Goal: Task Accomplishment & Management: Manage account settings

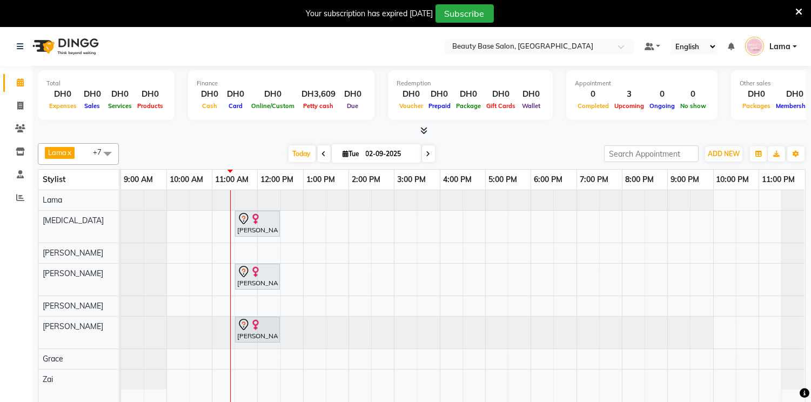
scroll to position [27, 0]
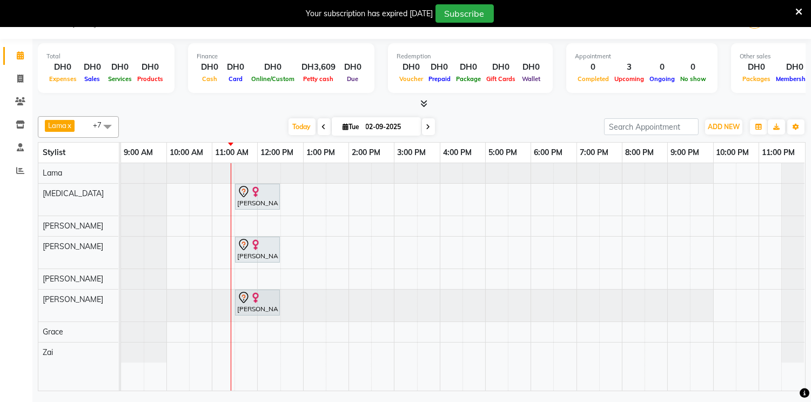
click at [800, 12] on icon at bounding box center [798, 12] width 7 height 10
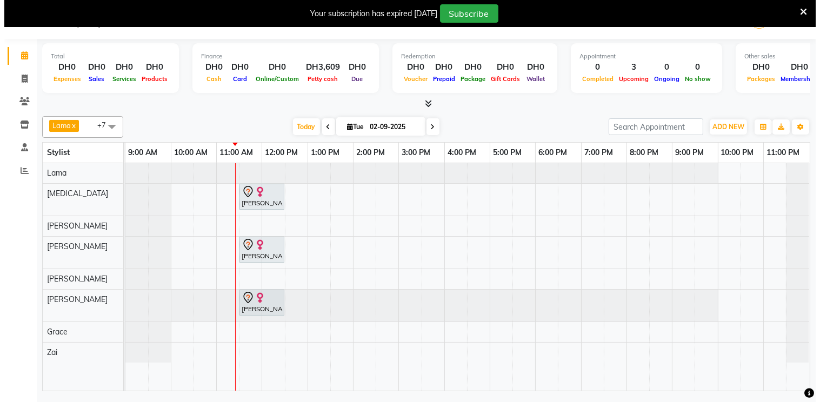
scroll to position [0, 0]
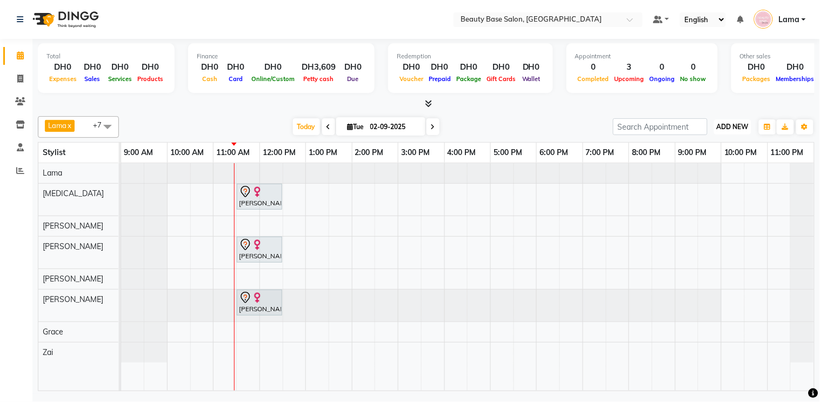
click at [748, 131] on button "ADD NEW Toggle Dropdown" at bounding box center [732, 126] width 37 height 15
click at [706, 175] on link "Add Expense" at bounding box center [708, 175] width 85 height 14
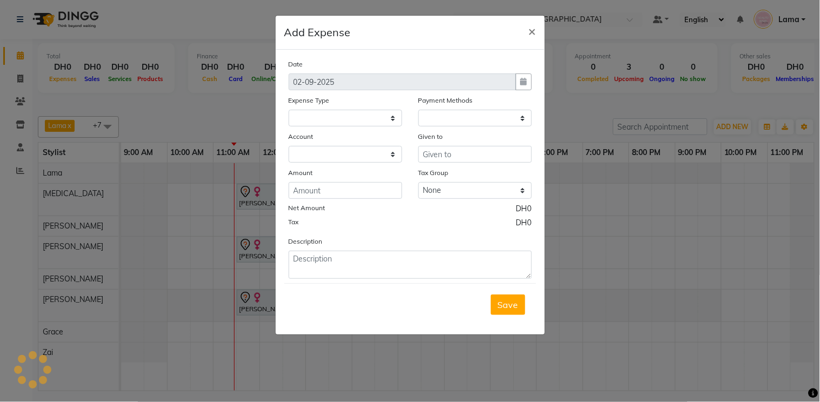
select select
select select "1"
select select "1937"
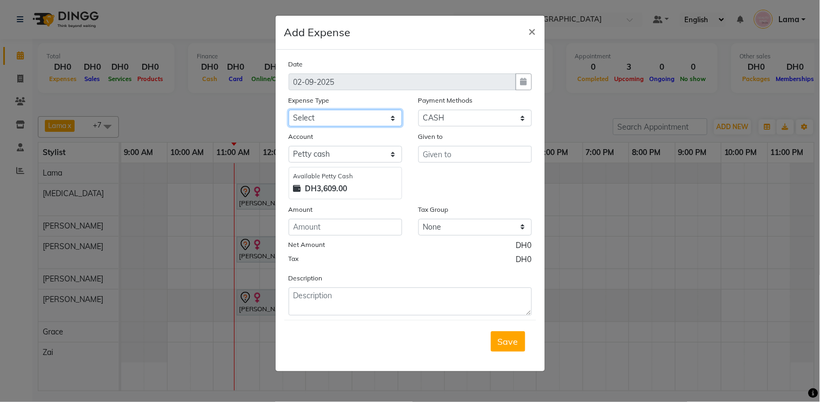
click at [363, 115] on select "Select Advance Salary Car maintenance Cash transfer to bank Clinical charges In…" at bounding box center [345, 118] width 113 height 17
select select "2831"
click at [289, 110] on select "Select Advance Salary Car maintenance Cash transfer to bank Clinical charges In…" at bounding box center [345, 118] width 113 height 17
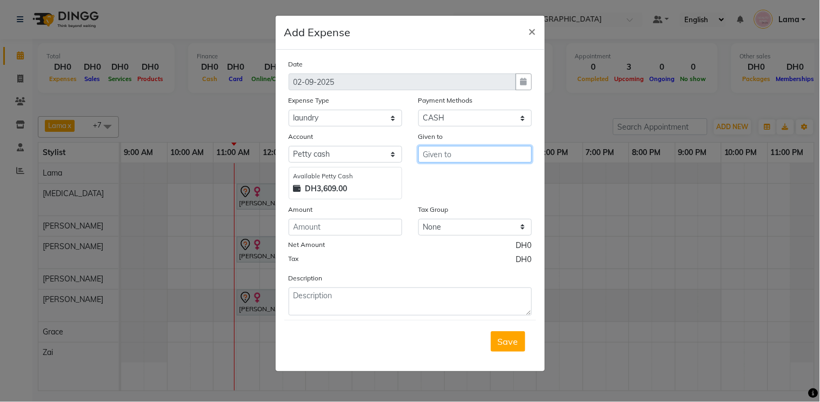
click at [457, 157] on input "text" at bounding box center [474, 154] width 113 height 17
click at [468, 213] on button "Ra chel" at bounding box center [460, 211] width 85 height 17
type input "[PERSON_NAME]"
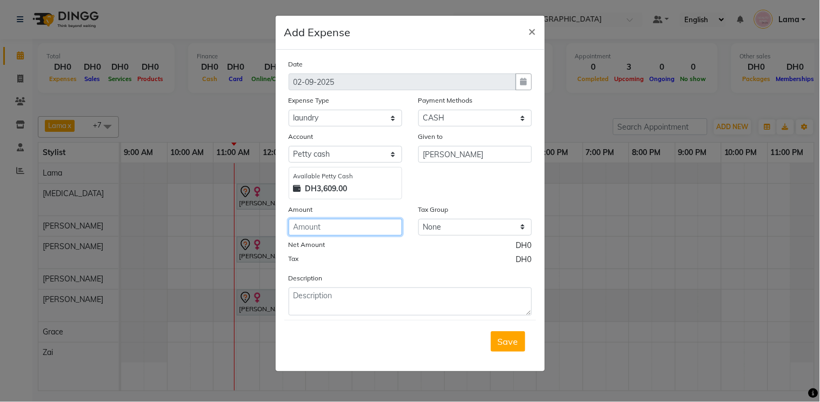
click at [366, 229] on input "number" at bounding box center [345, 227] width 113 height 17
type input "34.5"
click at [494, 349] on button "Save" at bounding box center [508, 341] width 35 height 21
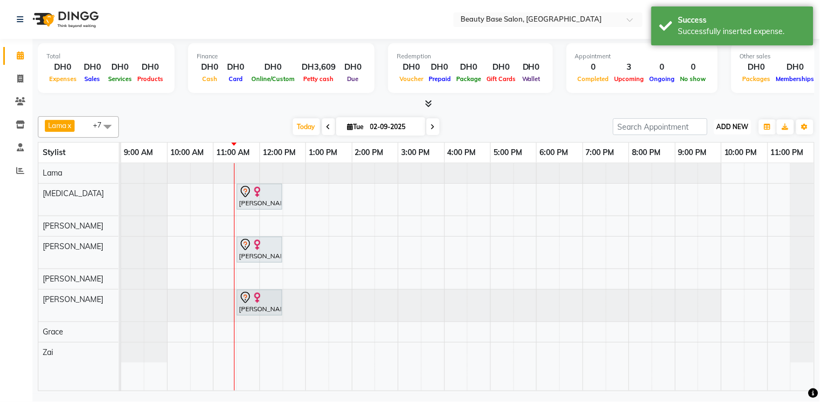
click at [731, 126] on span "ADD NEW" at bounding box center [732, 127] width 32 height 8
click at [711, 176] on link "Add Expense" at bounding box center [708, 175] width 85 height 14
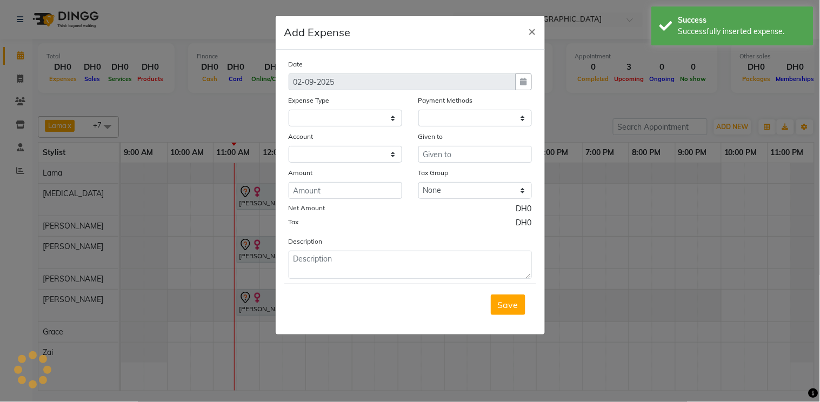
select select
select select "1"
select select "1937"
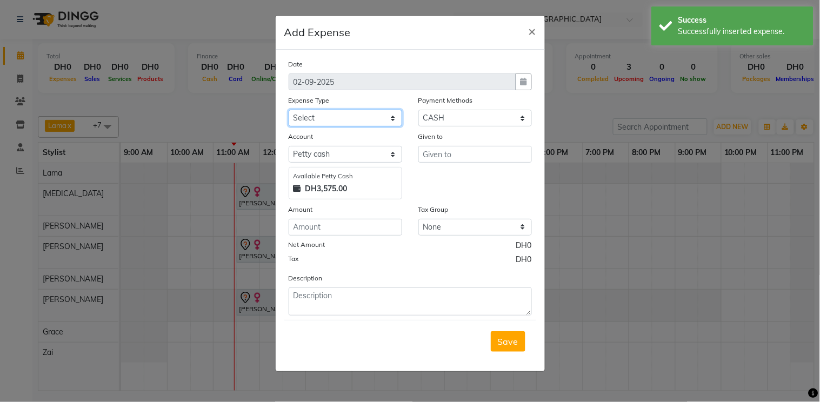
click at [374, 120] on select "Select Advance Salary Car maintenance Cash transfer to bank Clinical charges In…" at bounding box center [345, 118] width 113 height 17
select select "555"
click at [289, 110] on select "Select Advance Salary Car maintenance Cash transfer to bank Clinical charges In…" at bounding box center [345, 118] width 113 height 17
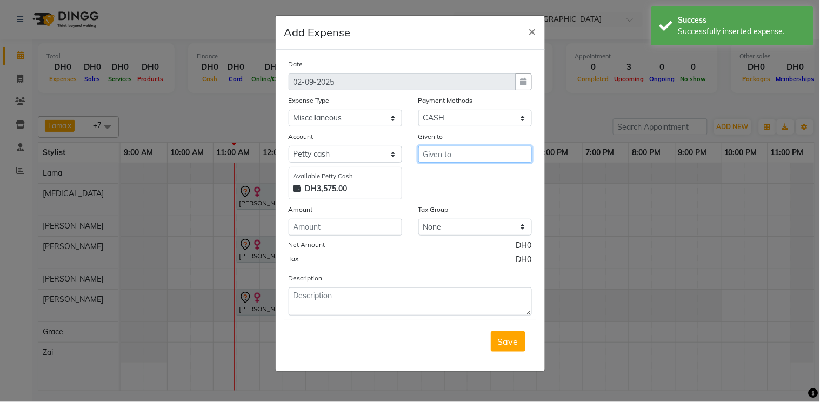
click at [455, 157] on input "text" at bounding box center [474, 154] width 113 height 17
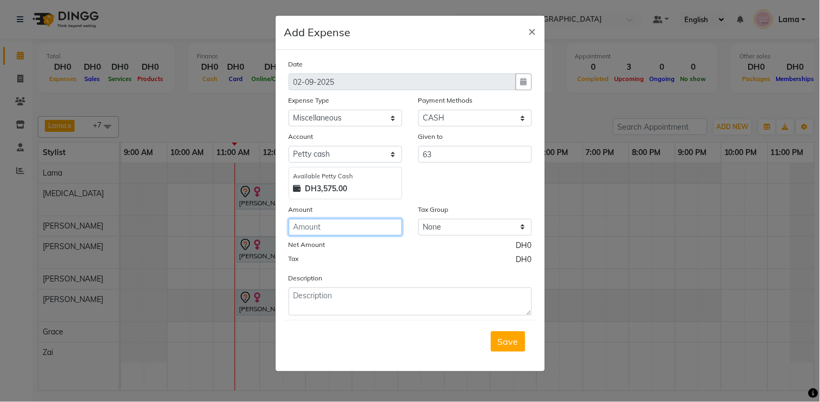
click at [338, 224] on input "number" at bounding box center [345, 227] width 113 height 17
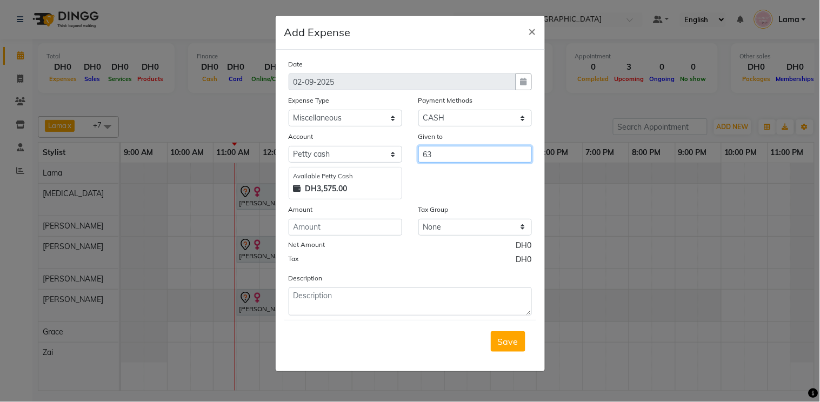
click at [460, 155] on input "63" at bounding box center [474, 154] width 113 height 17
type input "6"
click at [449, 180] on ngb-highlight "[PERSON_NAME] a" at bounding box center [470, 177] width 78 height 11
type input "Lama"
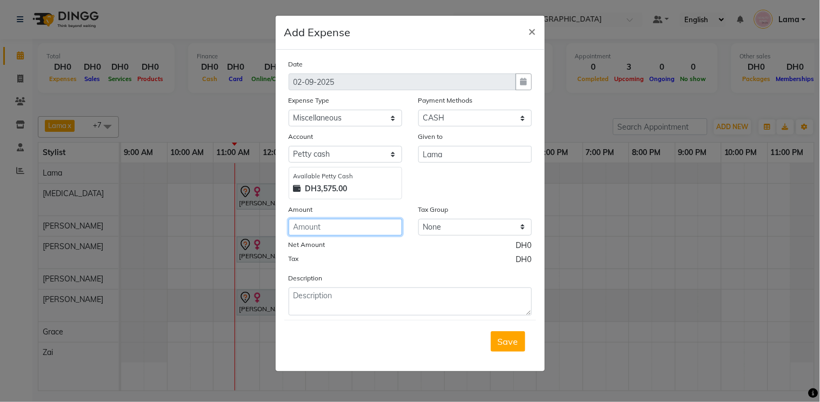
click at [365, 231] on input "number" at bounding box center [345, 227] width 113 height 17
type input "63"
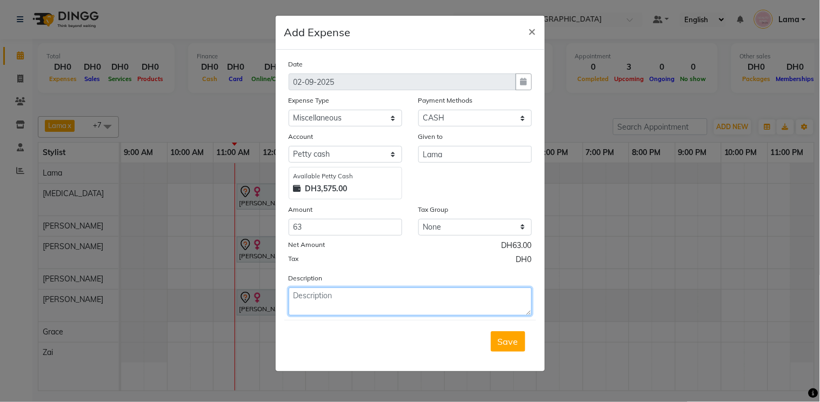
click at [330, 299] on textarea at bounding box center [410, 301] width 243 height 28
type textarea "red shampoo///oil fresher 2 // mabkhara"
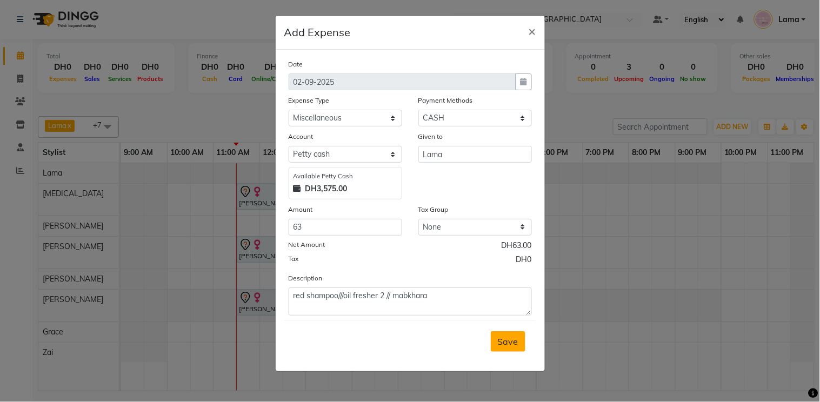
click at [501, 348] on button "Save" at bounding box center [508, 341] width 35 height 21
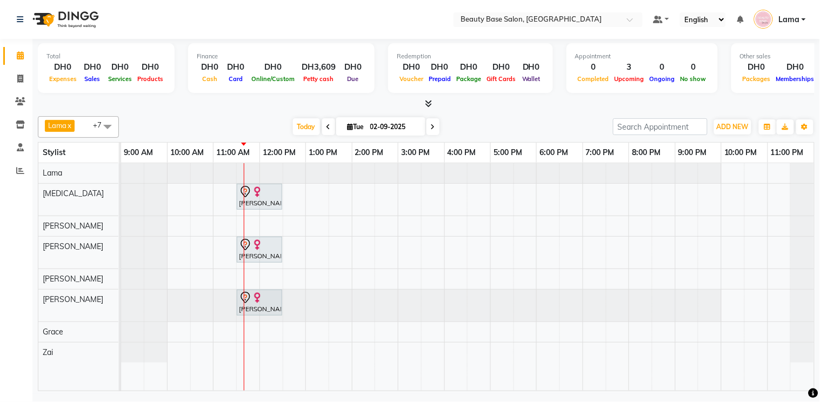
click at [705, 305] on div at bounding box center [421, 306] width 600 height 32
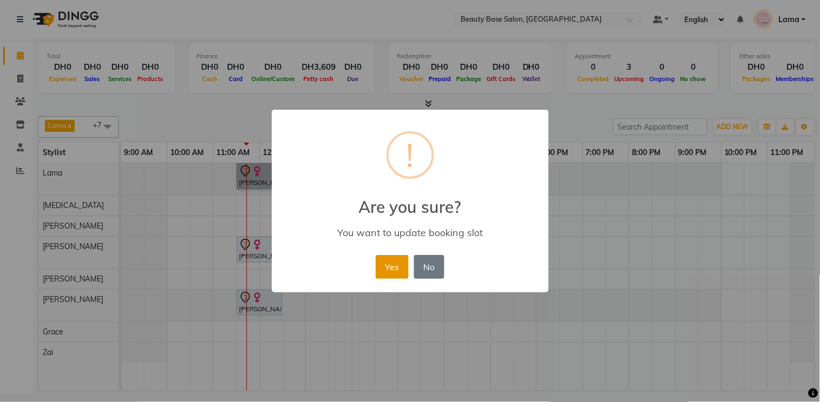
click at [393, 269] on button "Yes" at bounding box center [392, 267] width 33 height 24
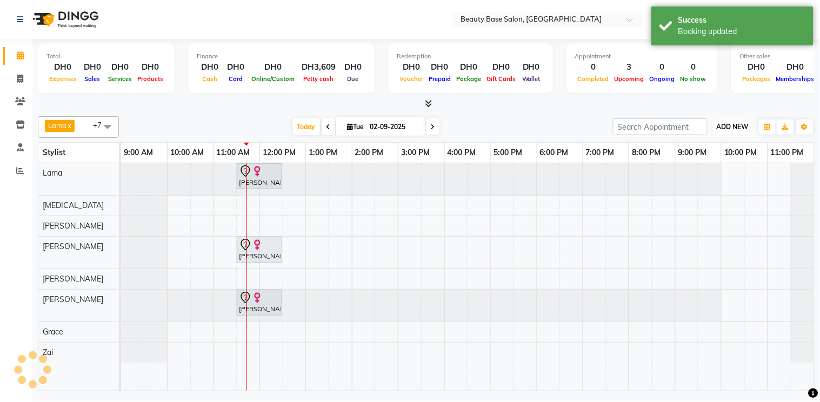
click at [726, 128] on span "ADD NEW" at bounding box center [732, 127] width 32 height 8
click at [715, 149] on button "Add Appointment" at bounding box center [708, 147] width 85 height 14
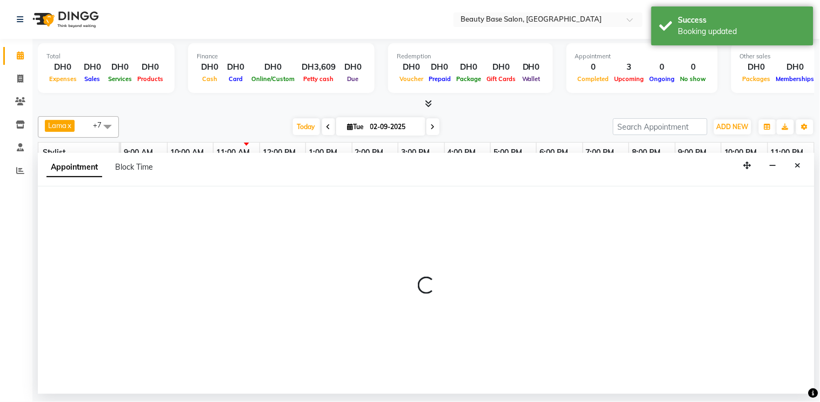
select select "tentative"
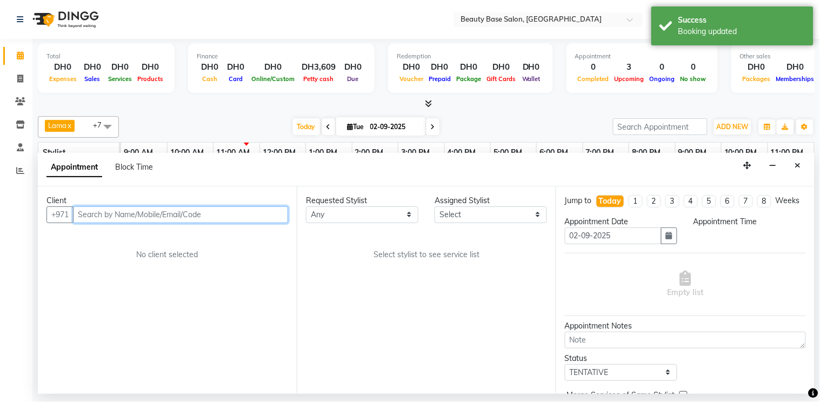
select select "600"
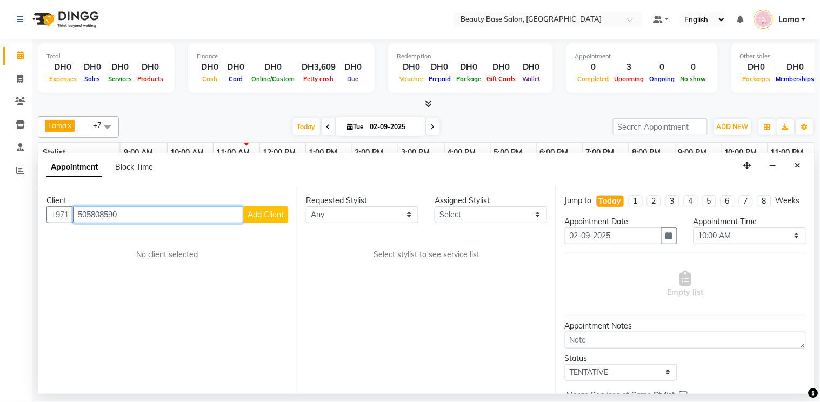
type input "505808590"
click at [267, 213] on span "Add Client" at bounding box center [265, 215] width 36 height 10
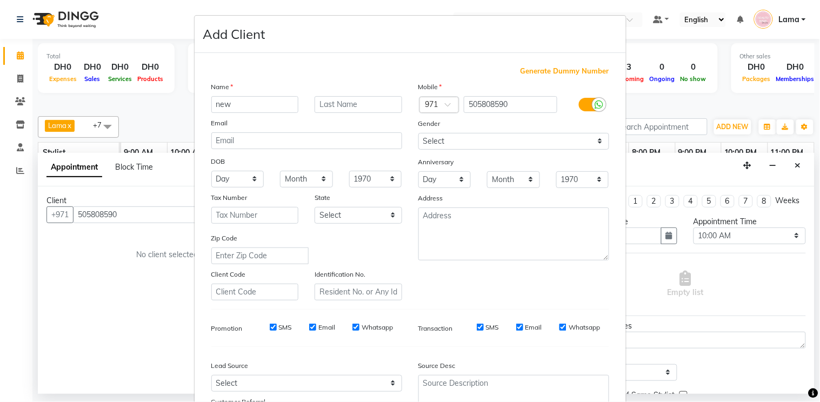
type input "new"
click at [445, 143] on select "Select [DEMOGRAPHIC_DATA] [DEMOGRAPHIC_DATA] Other Prefer Not To Say" at bounding box center [513, 141] width 191 height 17
select select "[DEMOGRAPHIC_DATA]"
click at [418, 133] on select "Select [DEMOGRAPHIC_DATA] [DEMOGRAPHIC_DATA] Other Prefer Not To Say" at bounding box center [513, 141] width 191 height 17
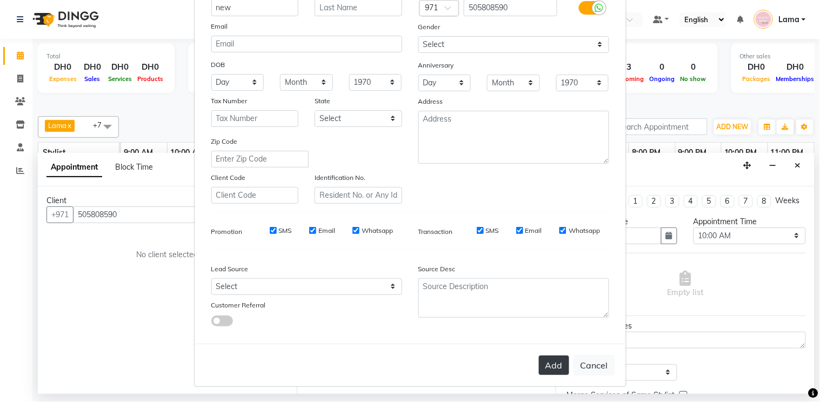
click at [557, 372] on button "Add" at bounding box center [554, 365] width 30 height 19
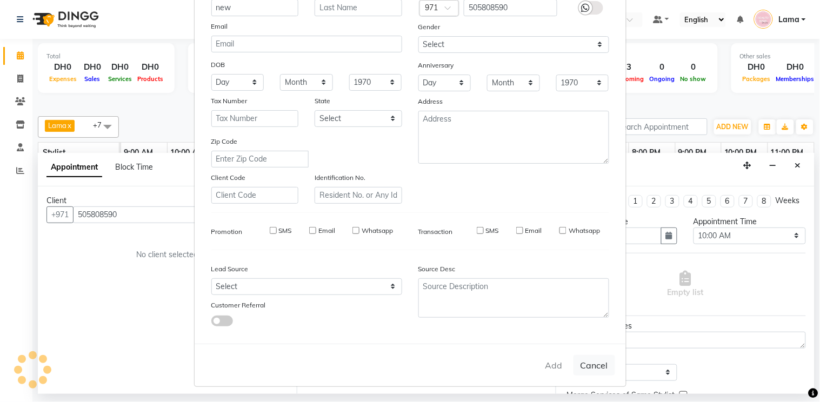
select select
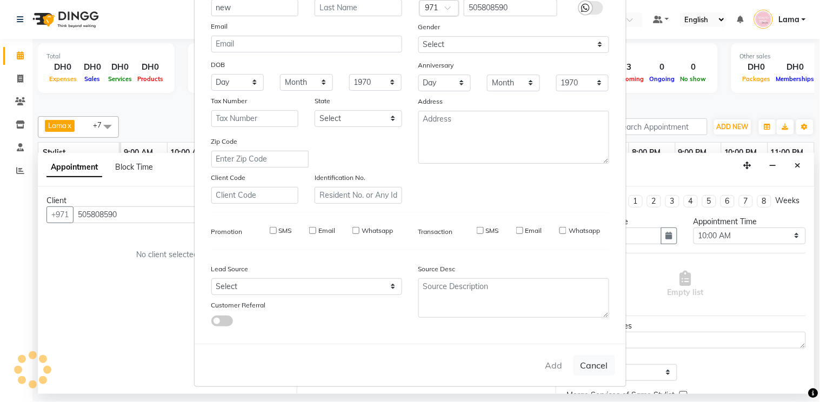
select select
checkbox input "false"
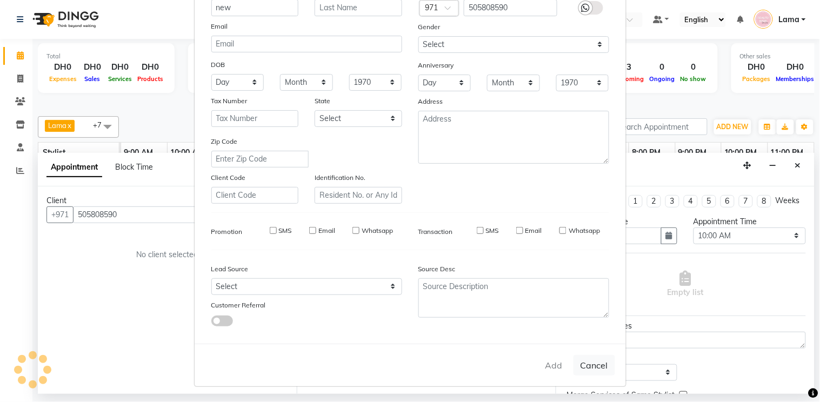
checkbox input "false"
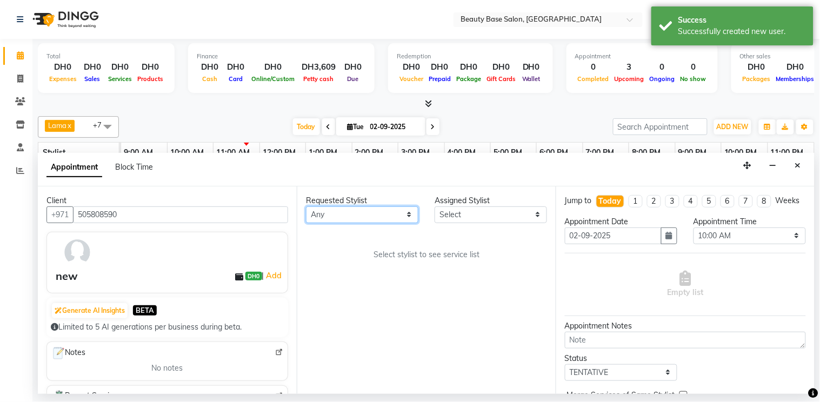
click at [386, 215] on select "Any [PERSON_NAME] [PERSON_NAME] [PERSON_NAME] [PERSON_NAME] [PERSON_NAME] [MEDI…" at bounding box center [362, 214] width 112 height 17
select select "49318"
click at [306, 206] on select "Any [PERSON_NAME] [PERSON_NAME] [PERSON_NAME] [PERSON_NAME] [PERSON_NAME] [MEDI…" at bounding box center [362, 214] width 112 height 17
select select "49318"
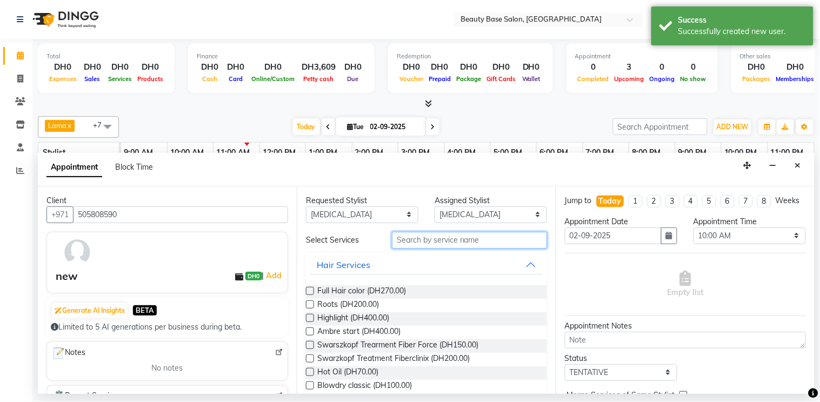
click at [439, 235] on input "text" at bounding box center [469, 240] width 155 height 17
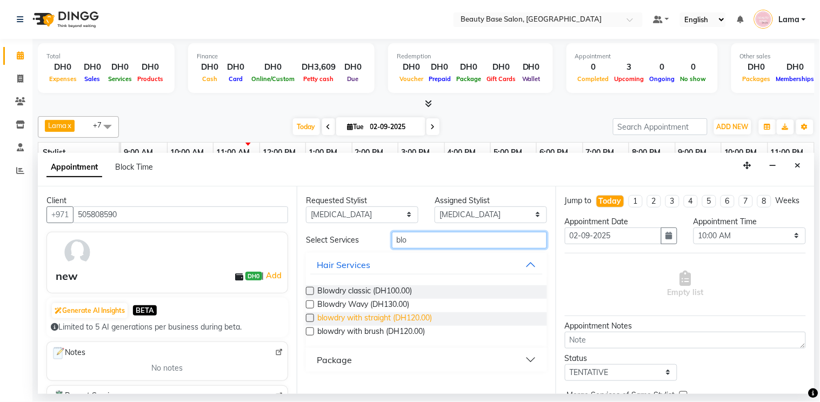
type input "blo"
click at [421, 320] on span "blowdry with straight (DH120.00)" at bounding box center [374, 319] width 115 height 14
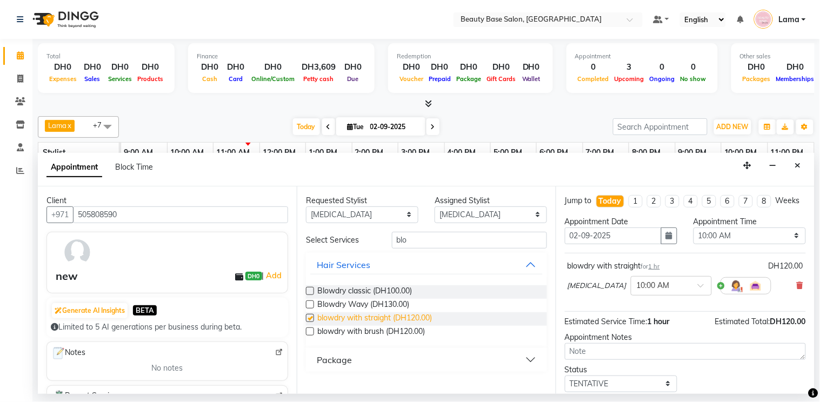
checkbox input "false"
click at [743, 244] on select "Select 10:00 AM 10:05 AM 10:10 AM 10:15 AM 10:20 AM 10:25 AM 10:30 AM 10:35 AM …" at bounding box center [749, 235] width 112 height 17
select select "720"
click at [693, 237] on select "Select 10:00 AM 10:05 AM 10:10 AM 10:15 AM 10:20 AM 10:25 AM 10:30 AM 10:35 AM …" at bounding box center [749, 235] width 112 height 17
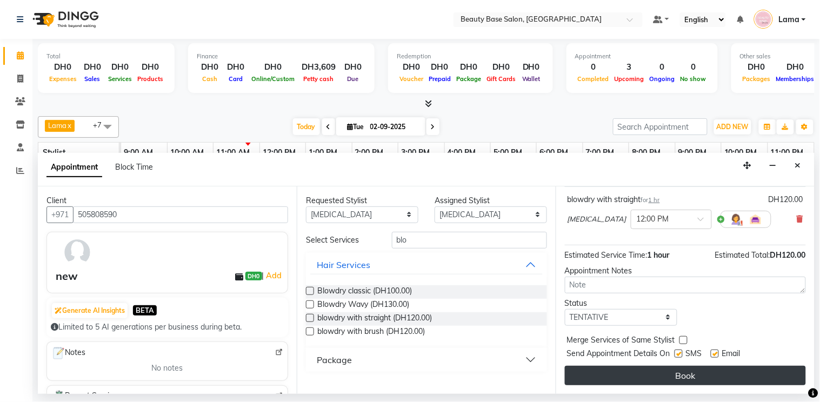
click at [695, 379] on button "Book" at bounding box center [685, 375] width 241 height 19
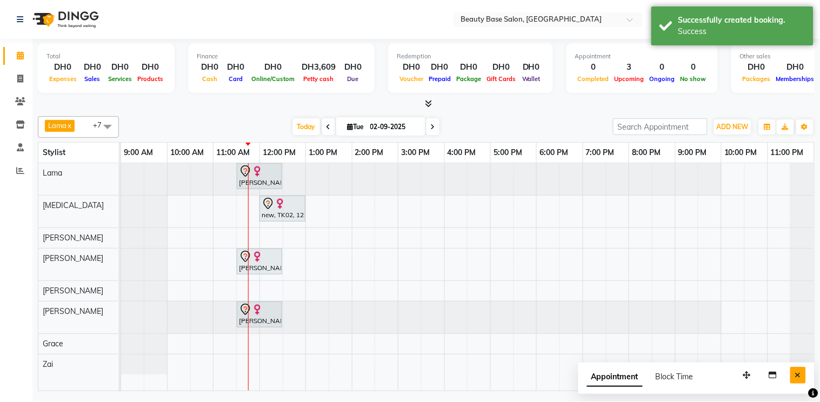
click at [802, 382] on button "Close" at bounding box center [798, 375] width 16 height 17
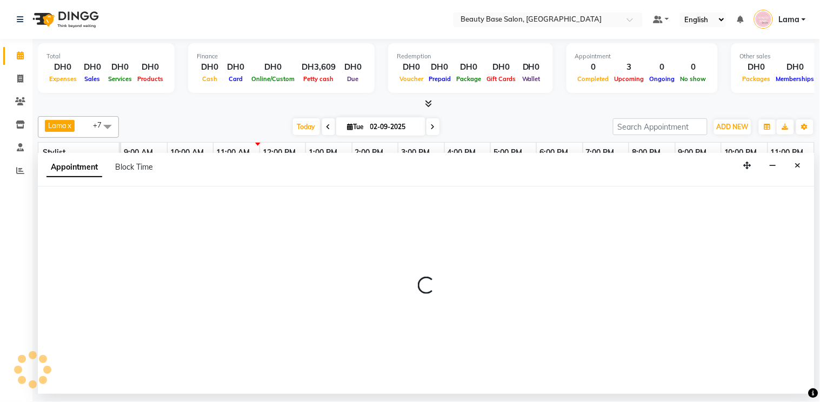
select select "30434"
select select "tentative"
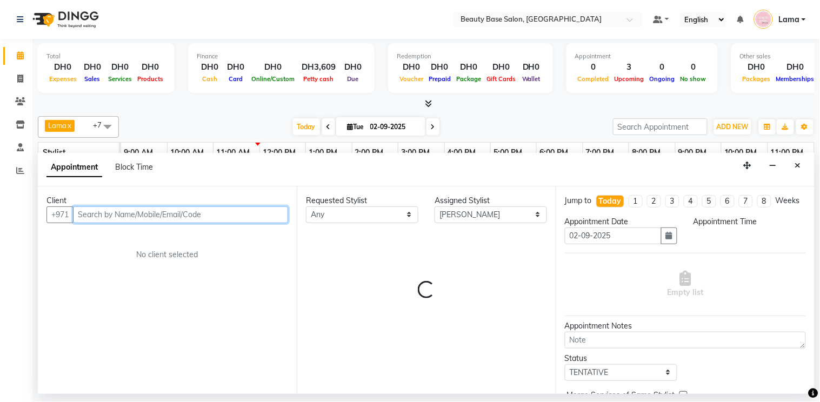
select select "690"
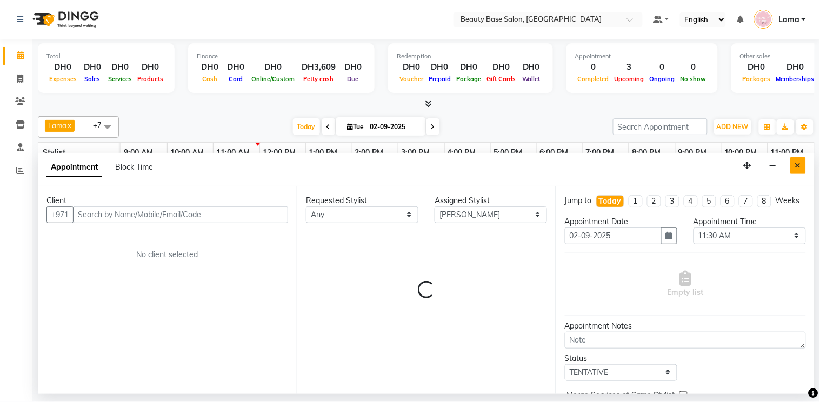
click at [796, 165] on icon "Close" at bounding box center [798, 166] width 6 height 8
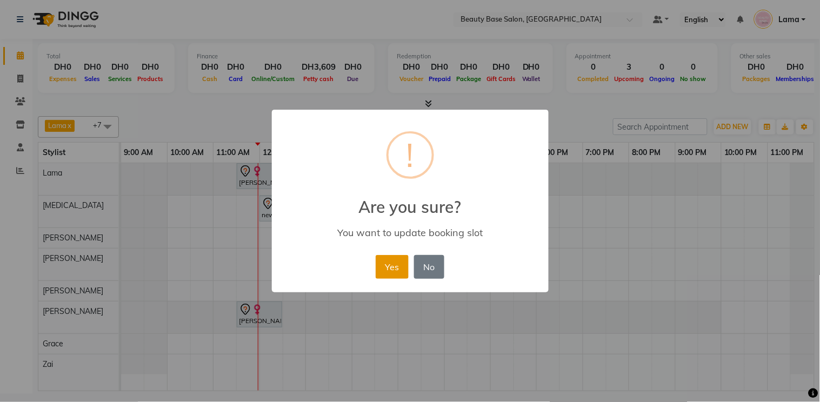
click at [408, 269] on button "Yes" at bounding box center [392, 267] width 33 height 24
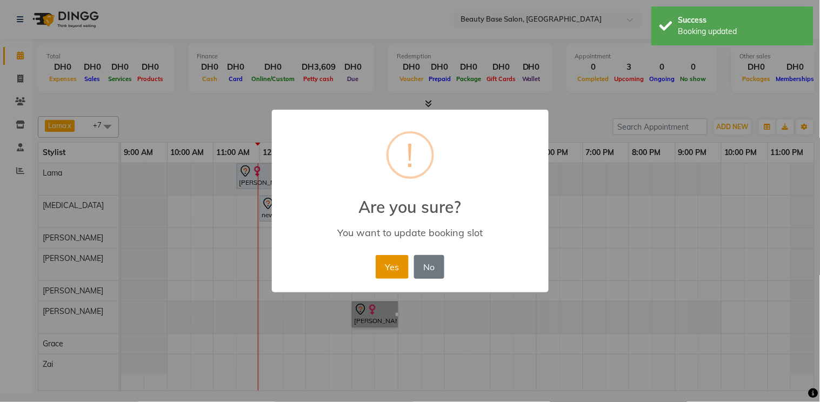
click at [397, 258] on button "Yes" at bounding box center [392, 267] width 33 height 24
click at [395, 278] on button "Yes" at bounding box center [392, 267] width 33 height 24
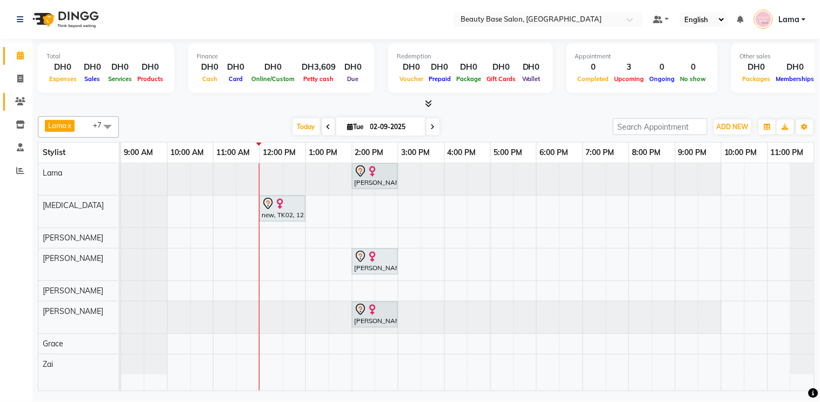
click at [22, 99] on icon at bounding box center [20, 101] width 10 height 8
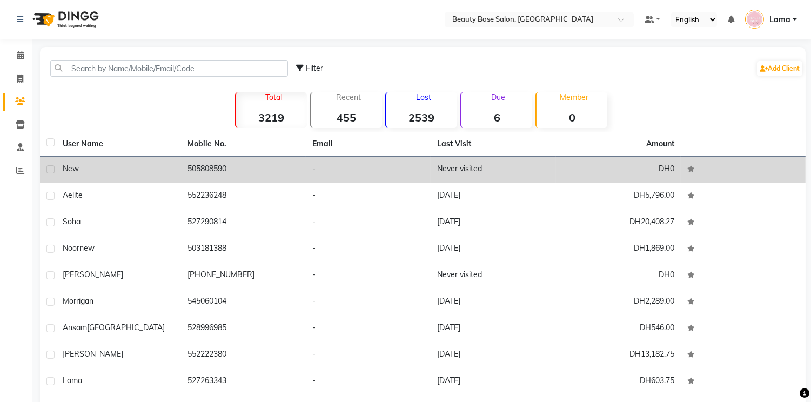
click at [208, 176] on td "505808590" at bounding box center [243, 170] width 125 height 26
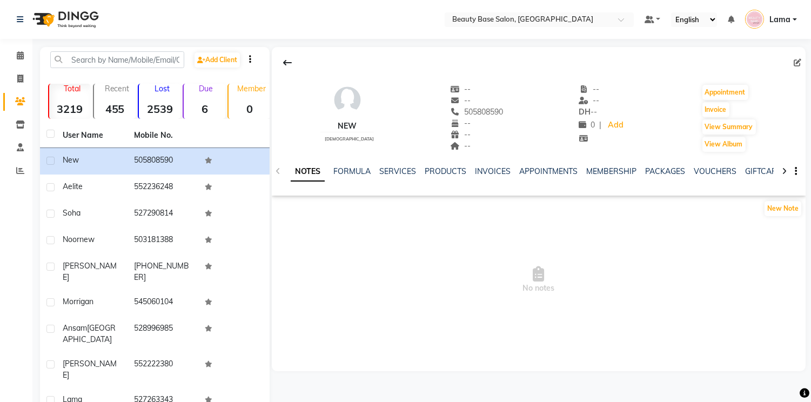
click at [799, 62] on icon at bounding box center [798, 63] width 8 height 8
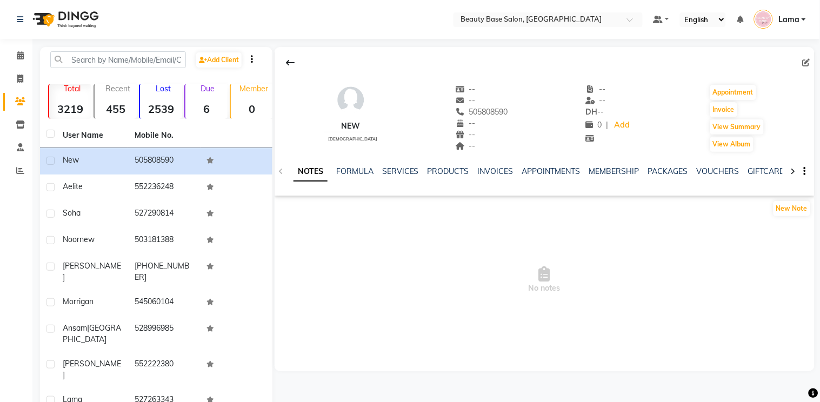
select select "[DEMOGRAPHIC_DATA]"
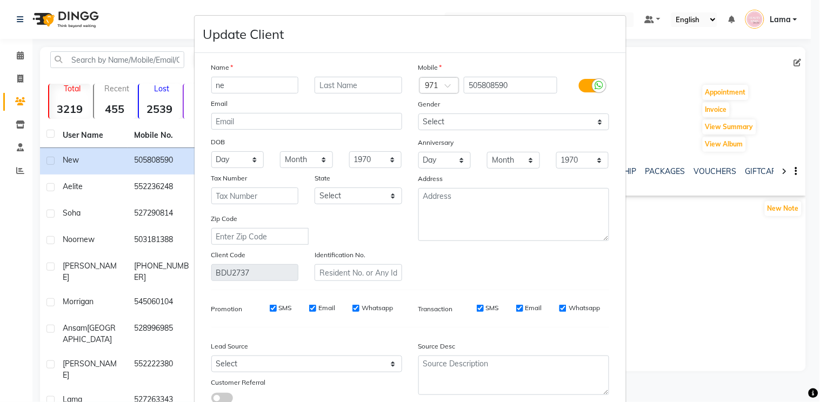
type input "n"
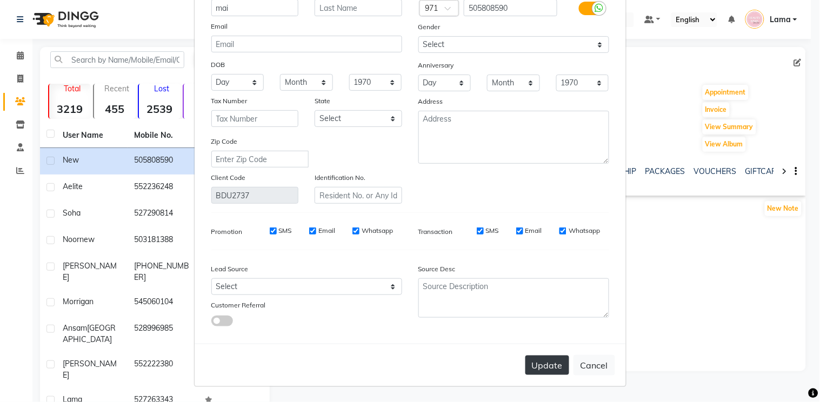
type input "mai"
click at [551, 369] on button "Update" at bounding box center [547, 365] width 44 height 19
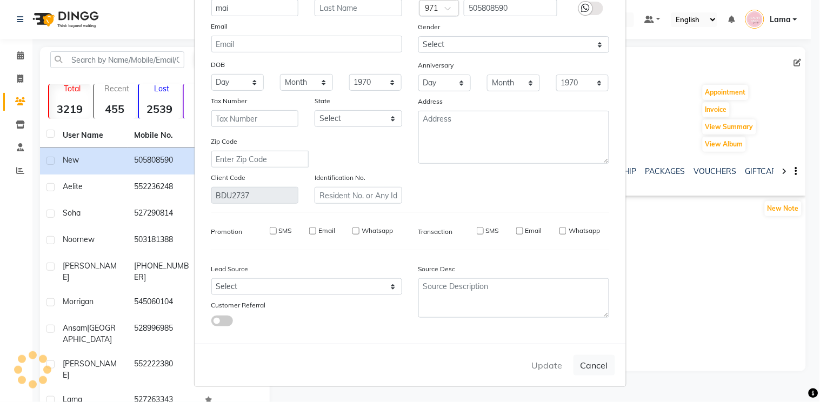
select select
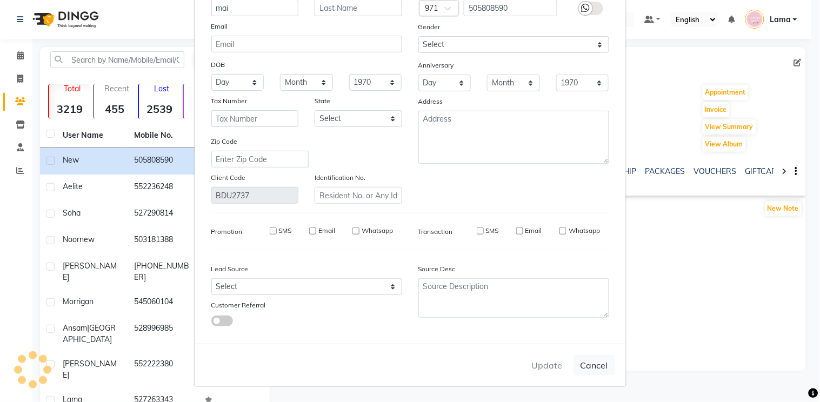
select select
checkbox input "false"
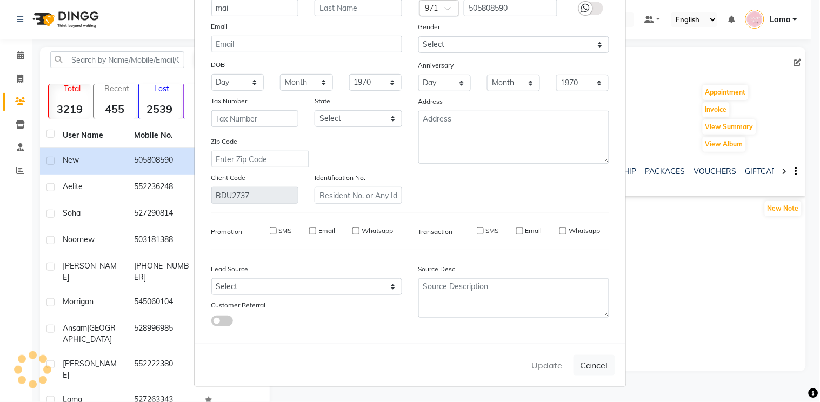
checkbox input "false"
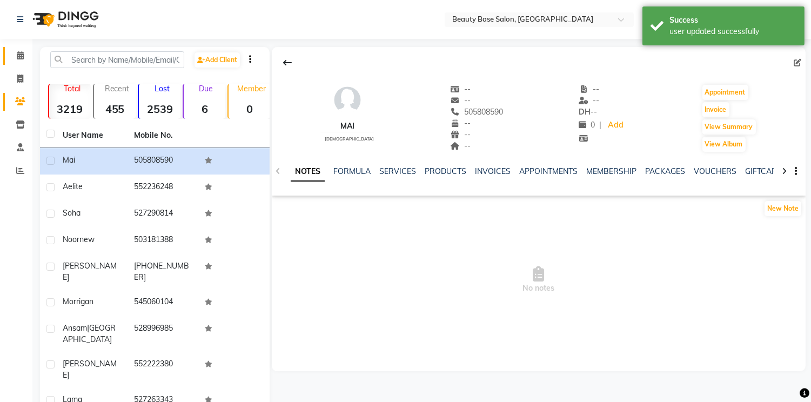
click at [12, 53] on span at bounding box center [20, 56] width 19 height 12
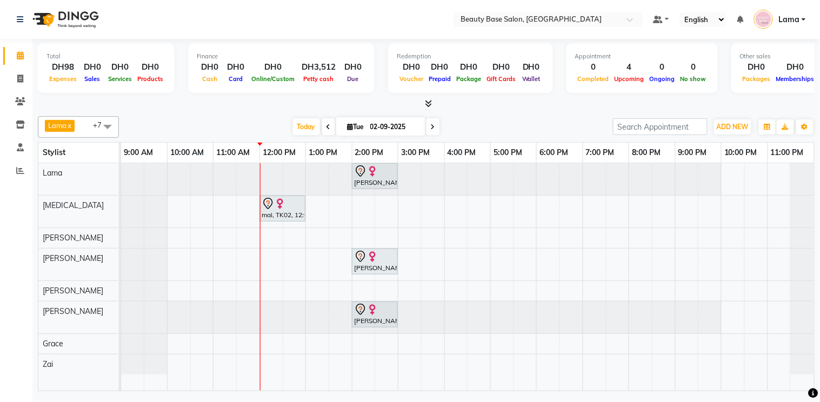
click at [278, 205] on img at bounding box center [279, 203] width 11 height 11
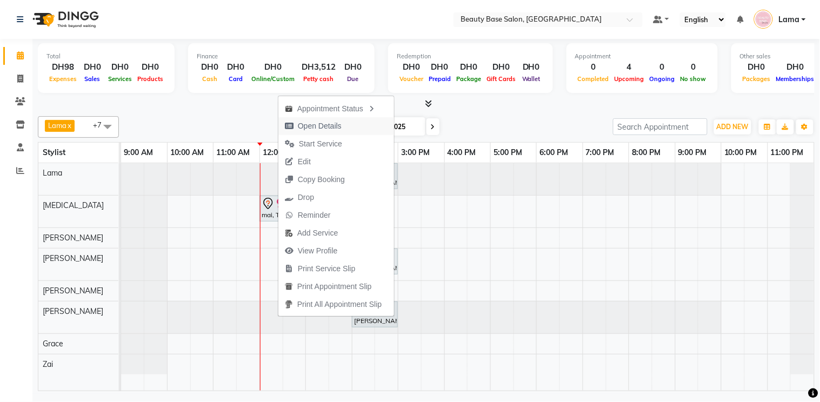
click at [337, 122] on span "Open Details" at bounding box center [320, 125] width 44 height 11
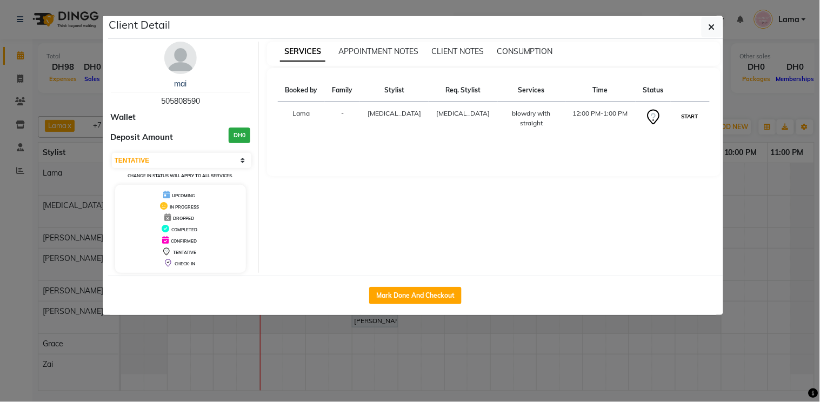
click at [694, 112] on button "START" at bounding box center [690, 117] width 22 height 14
select select "1"
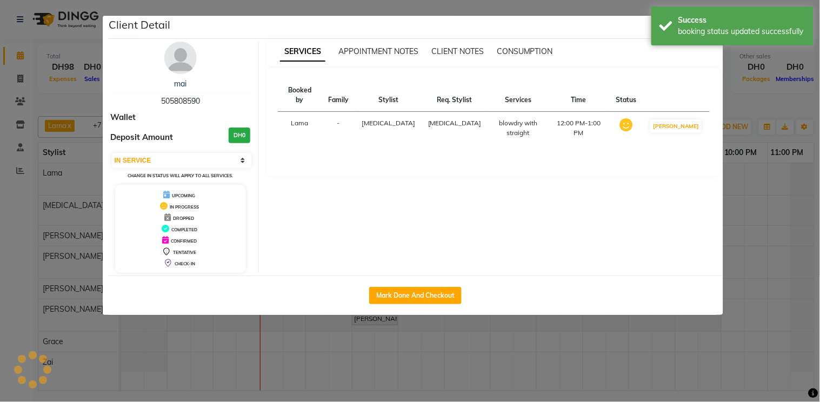
click at [646, 357] on ngb-modal-window "Client Detail mai 505808590 Wallet Deposit Amount DH0 Select IN SERVICE CONFIRM…" at bounding box center [410, 201] width 820 height 402
